Goal: Task Accomplishment & Management: Manage account settings

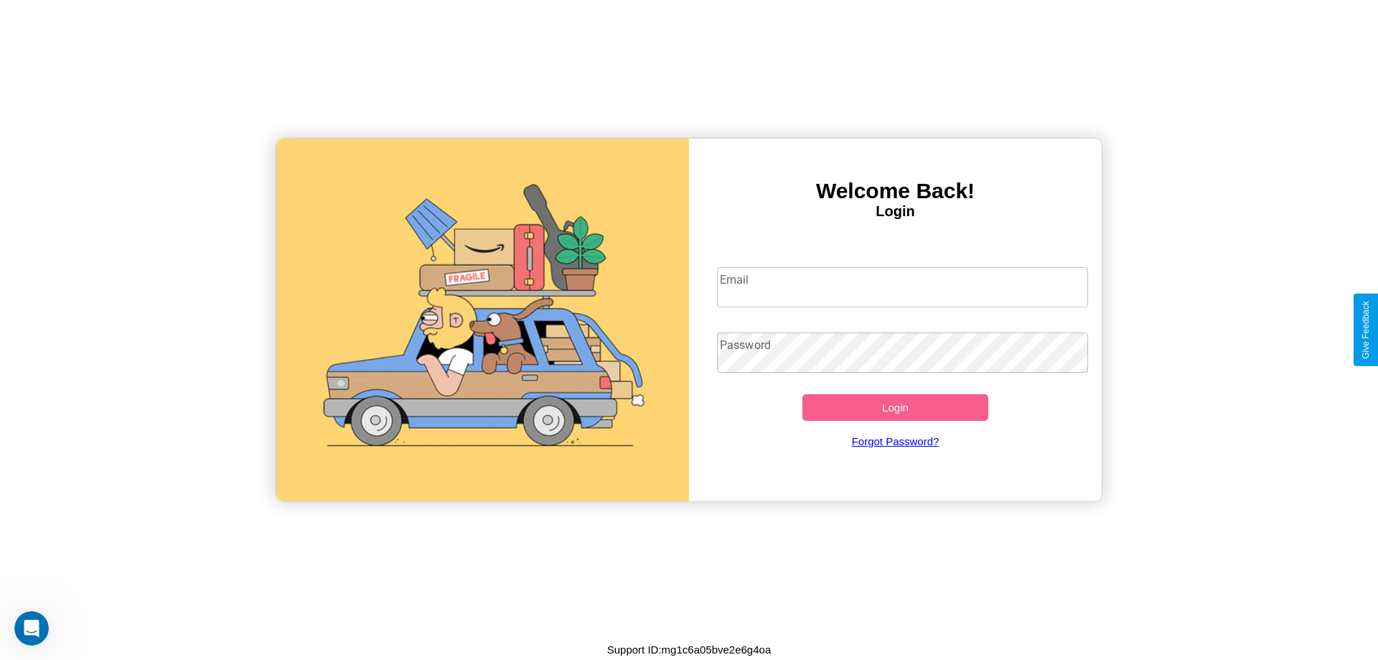
click at [902, 286] on input "Email" at bounding box center [903, 287] width 372 height 40
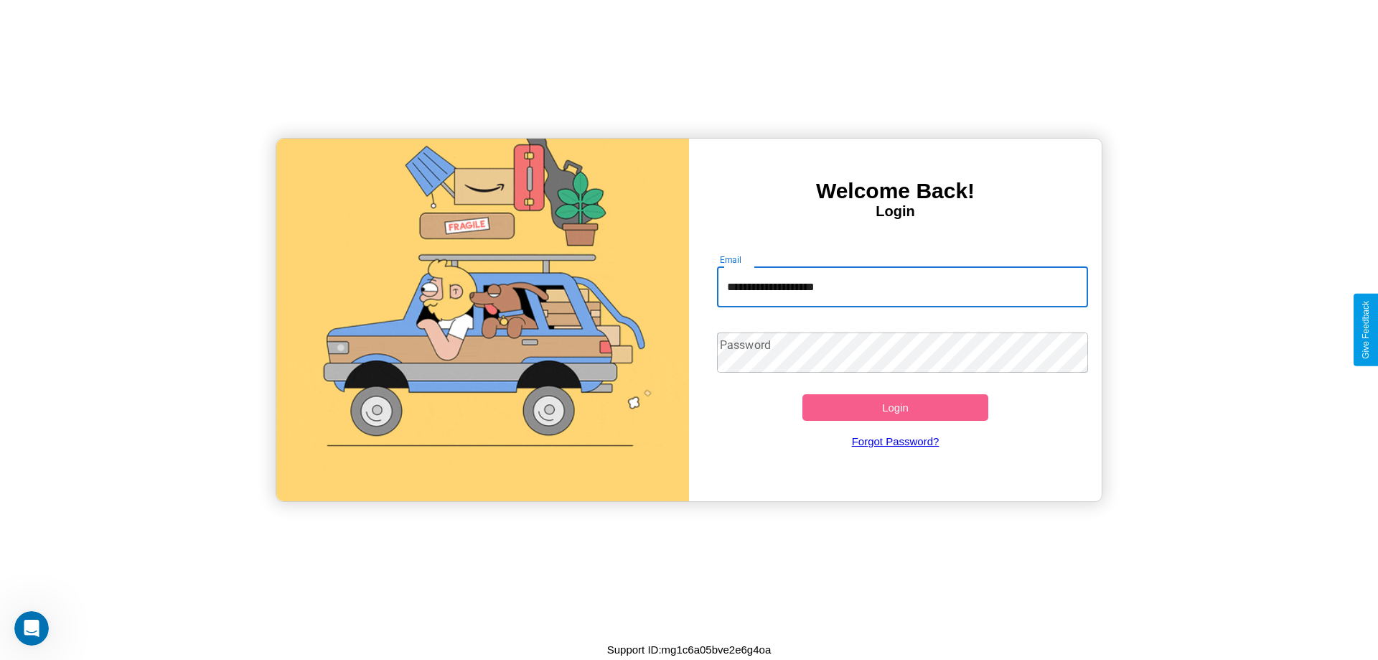
type input "**********"
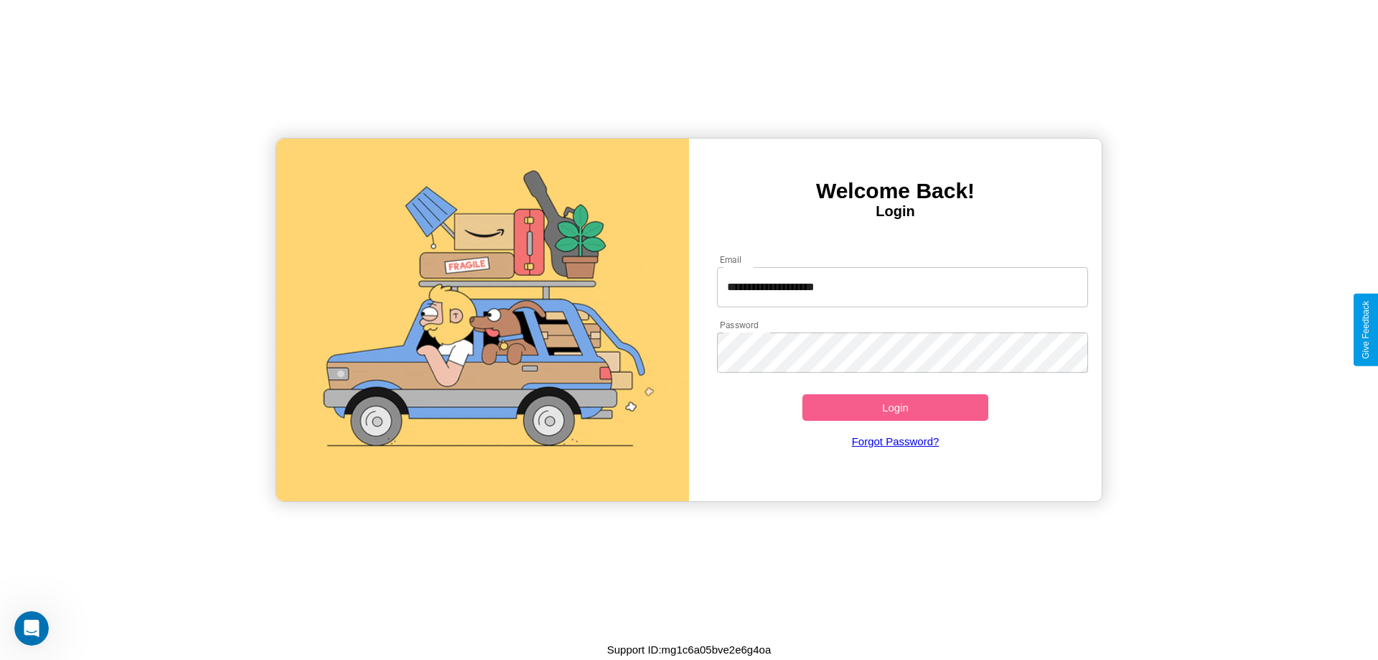
click at [895, 407] on button "Login" at bounding box center [896, 407] width 186 height 27
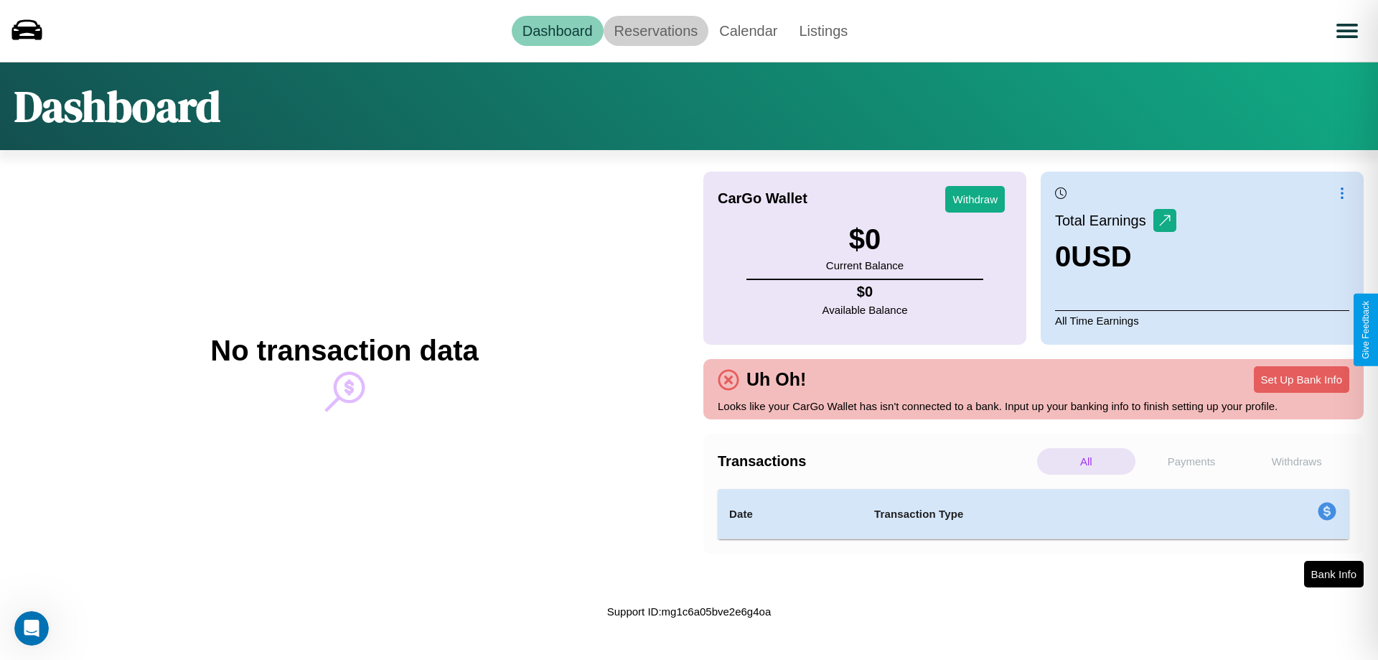
click at [655, 30] on link "Reservations" at bounding box center [657, 31] width 106 height 30
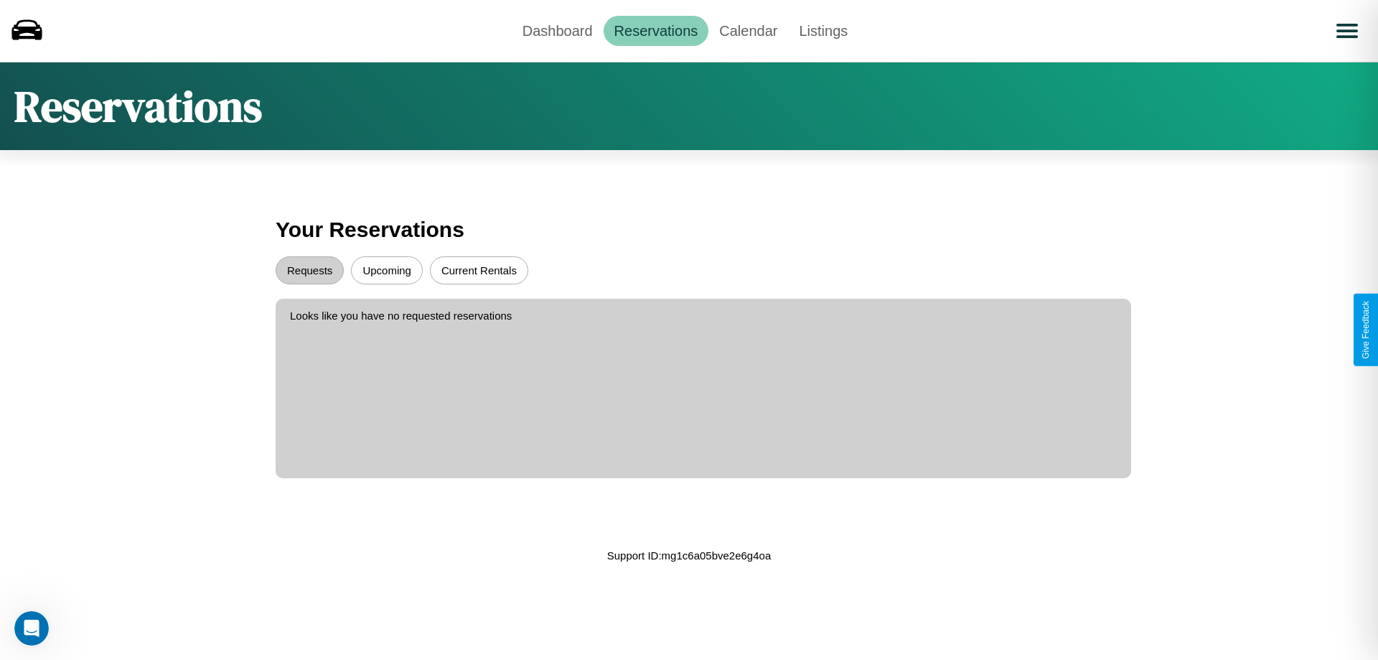
click at [387, 270] on button "Upcoming" at bounding box center [387, 270] width 72 height 28
click at [309, 270] on button "Requests" at bounding box center [310, 270] width 68 height 28
click at [557, 30] on link "Dashboard" at bounding box center [558, 31] width 92 height 30
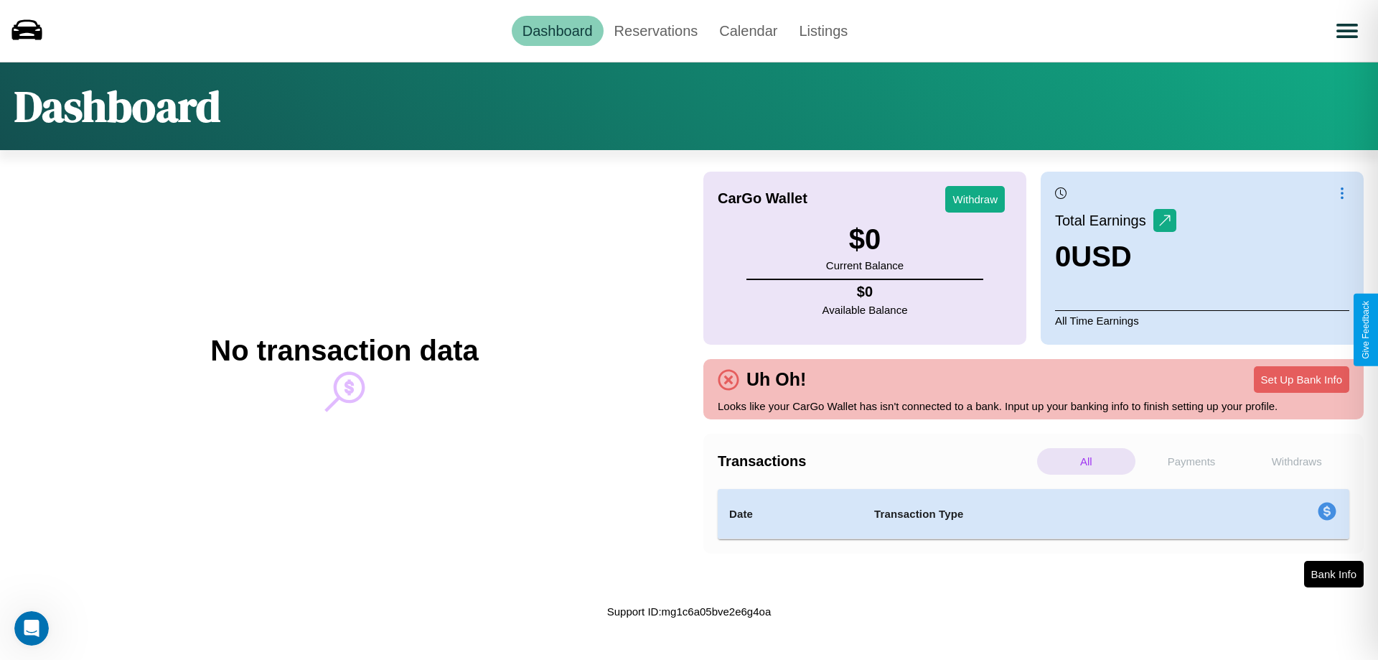
click at [1297, 461] on p "Withdraws" at bounding box center [1297, 461] width 98 height 27
click at [1086, 461] on p "All" at bounding box center [1086, 461] width 98 height 27
click at [1302, 379] on button "Set Up Bank Info" at bounding box center [1301, 379] width 95 height 27
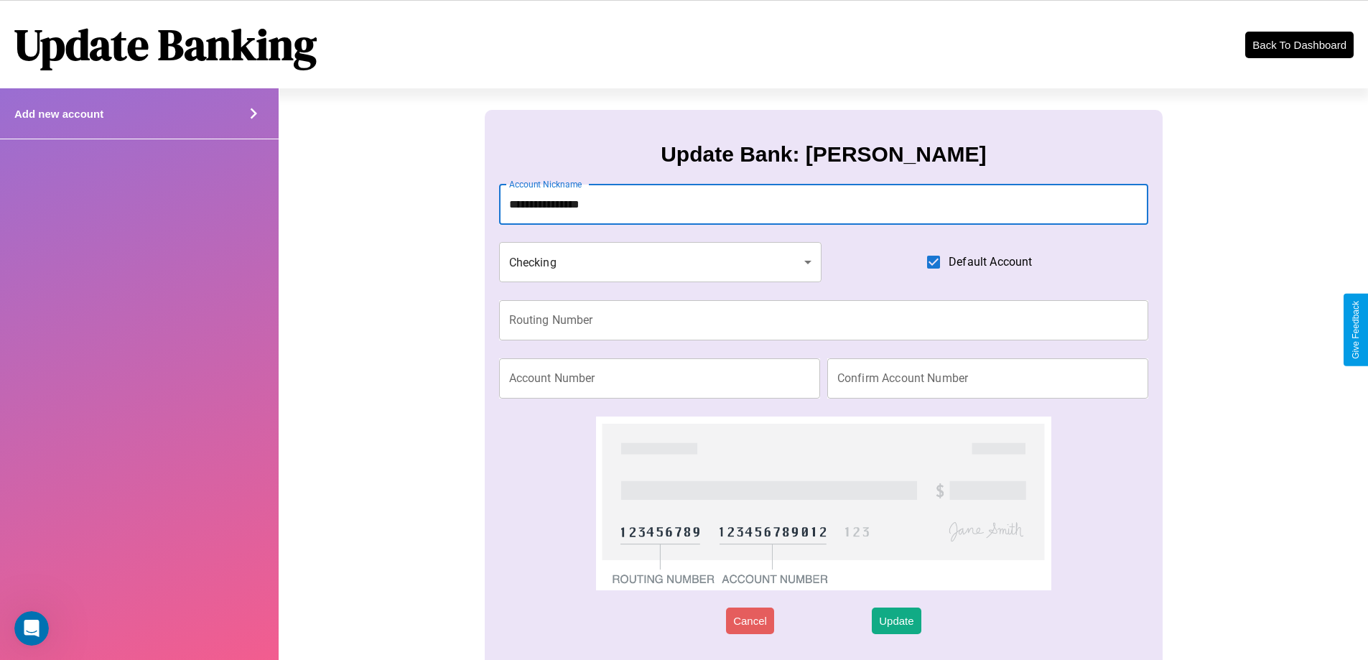
type input "**********"
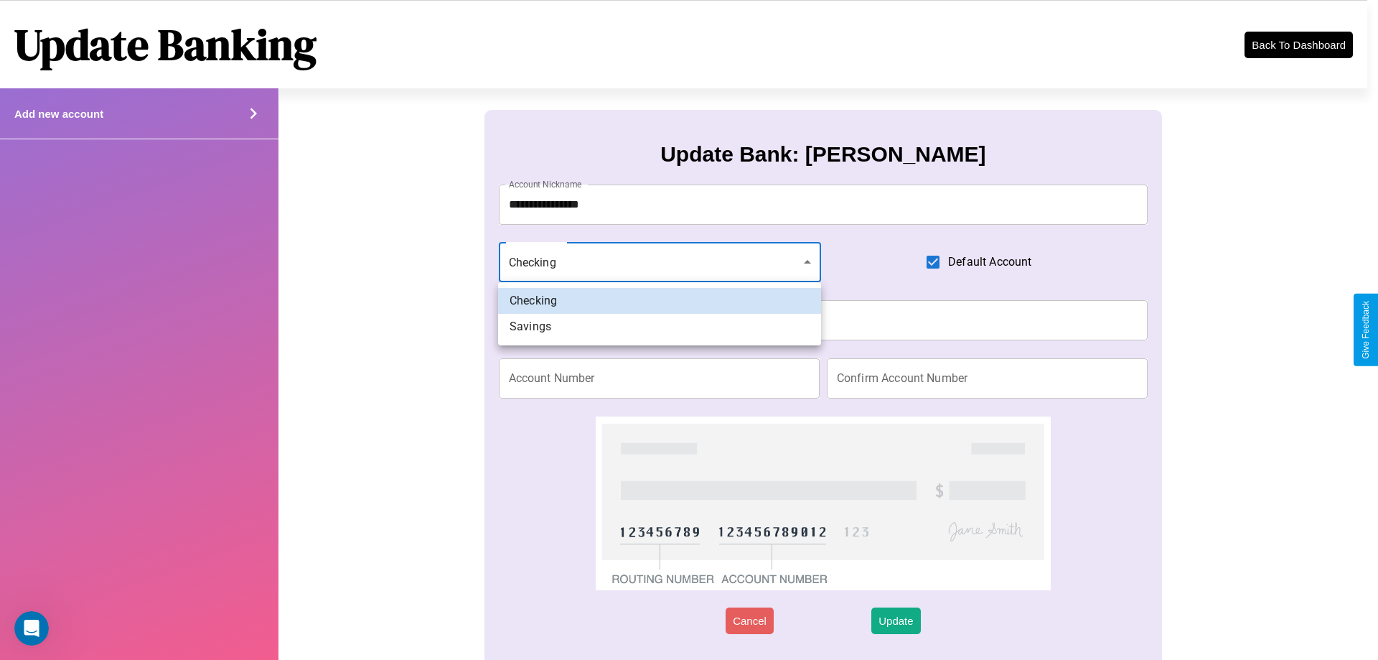
click at [660, 262] on div at bounding box center [689, 330] width 1378 height 660
